Goal: Navigation & Orientation: Understand site structure

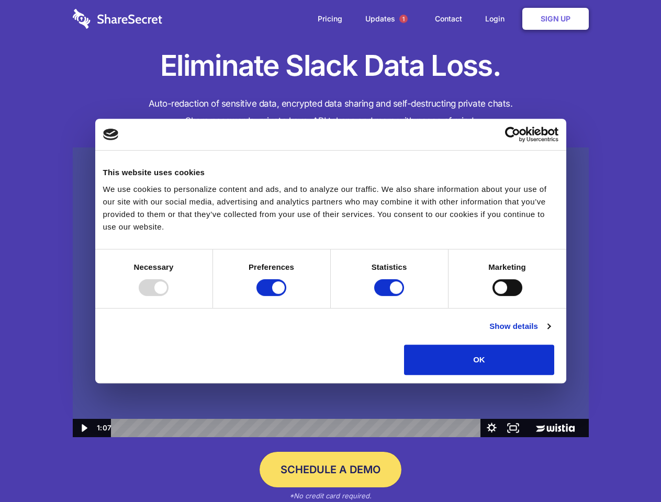
click at [330, 251] on img at bounding box center [331, 292] width 516 height 290
click at [168, 296] on div at bounding box center [154, 287] width 30 height 17
click at [286, 296] on input "Preferences" at bounding box center [271, 287] width 30 height 17
checkbox input "false"
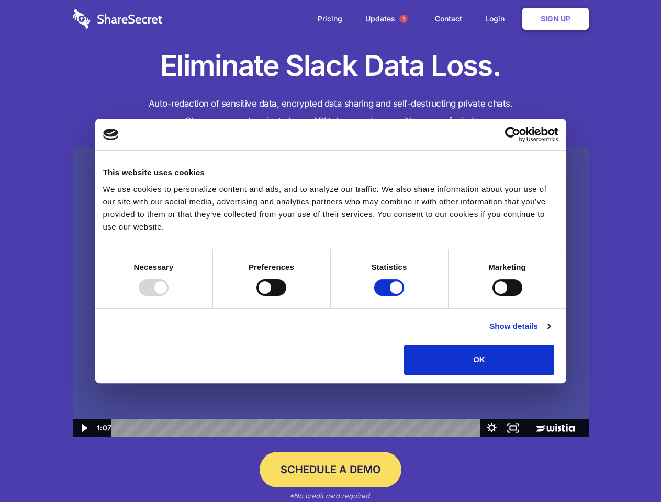
click at [390, 296] on input "Statistics" at bounding box center [389, 287] width 30 height 17
checkbox input "false"
click at [492, 296] on input "Marketing" at bounding box center [507, 287] width 30 height 17
checkbox input "true"
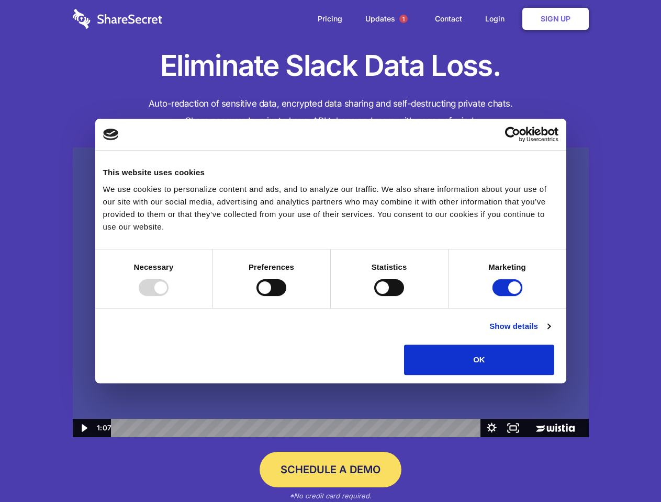
checkbox input "true"
click at [550, 333] on link "Show details" at bounding box center [519, 326] width 61 height 13
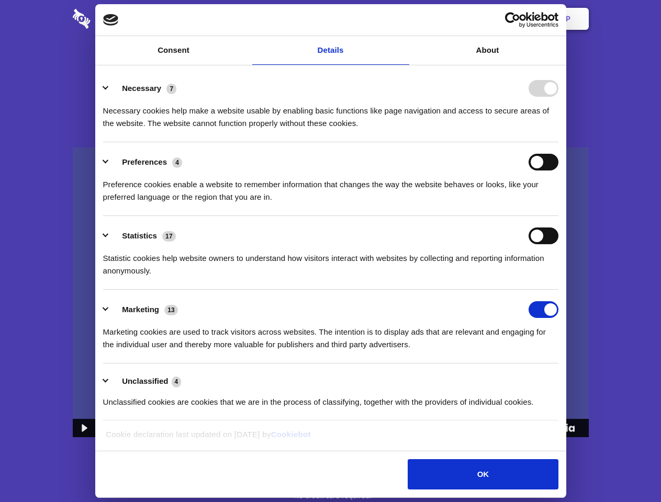
click at [558, 142] on li "Necessary 7 Necessary cookies help make a website usable by enabling basic func…" at bounding box center [330, 106] width 455 height 74
